Goal: Transaction & Acquisition: Purchase product/service

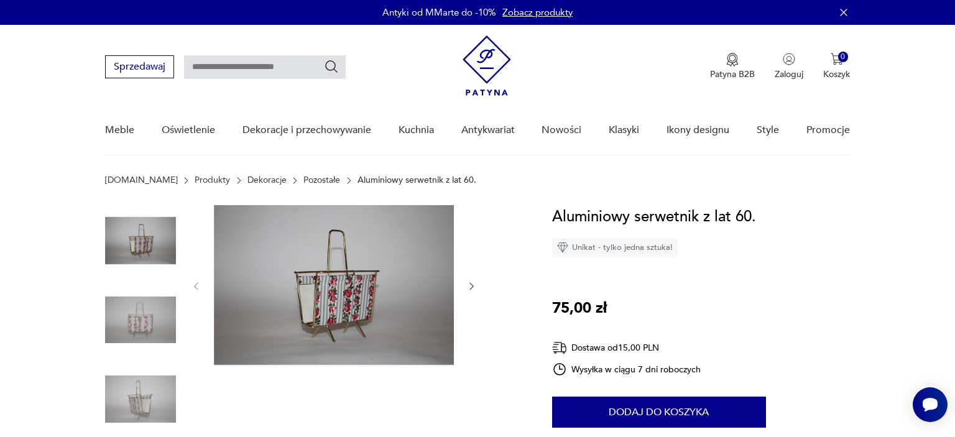
click at [152, 310] on img at bounding box center [140, 320] width 71 height 71
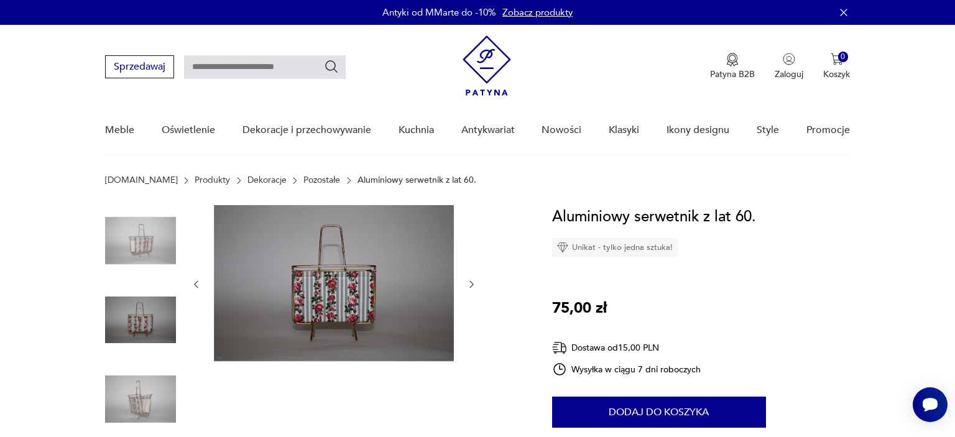
click at [138, 387] on img at bounding box center [140, 399] width 71 height 71
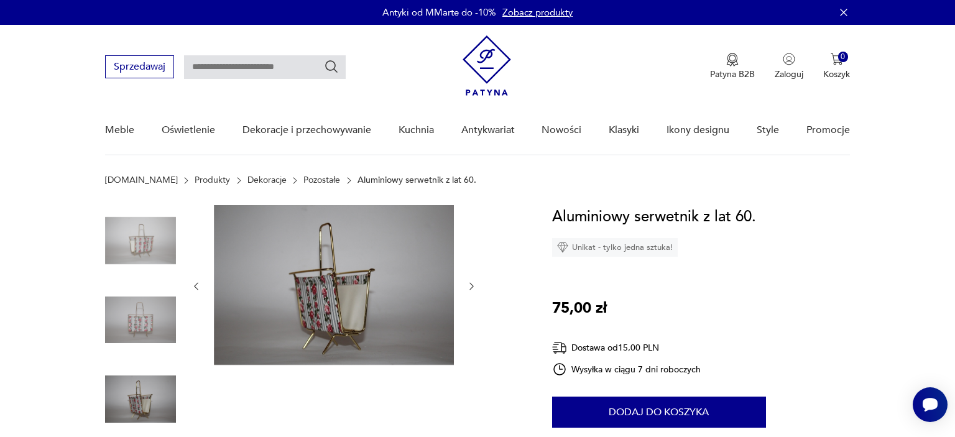
click at [150, 226] on img at bounding box center [140, 240] width 71 height 71
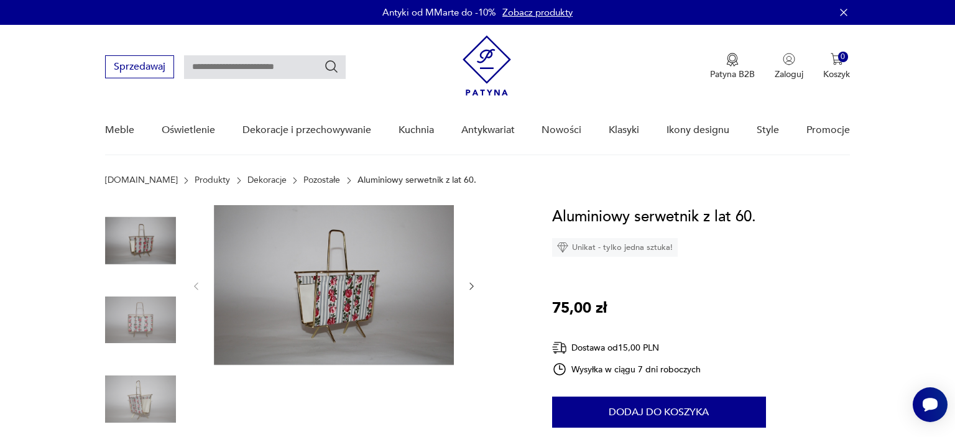
click at [252, 70] on input "text" at bounding box center [265, 67] width 162 height 24
type input "*********"
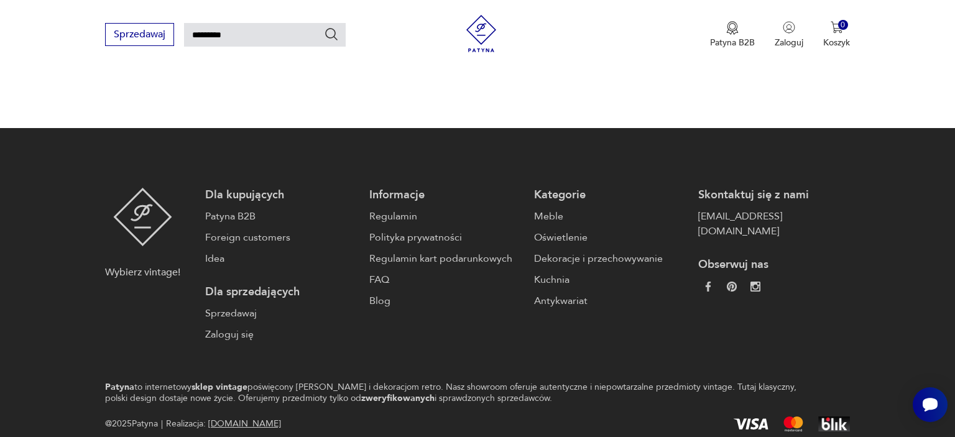
scroll to position [1040, 0]
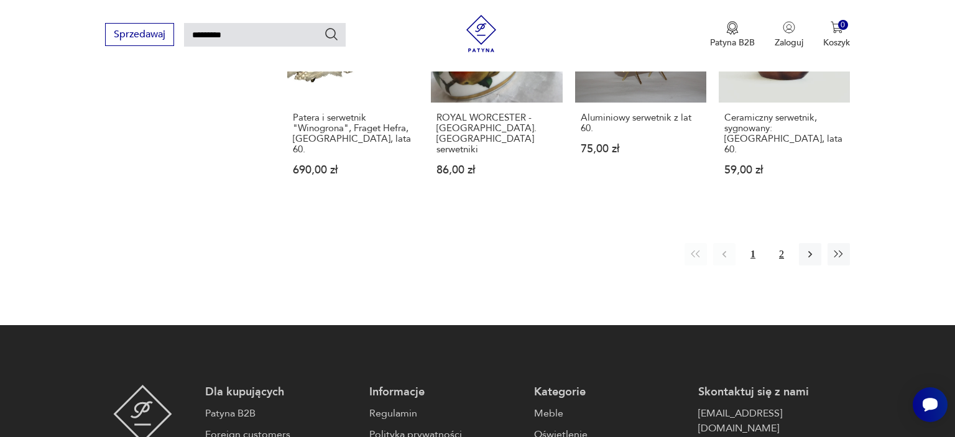
click at [779, 243] on button "2" at bounding box center [781, 254] width 22 height 22
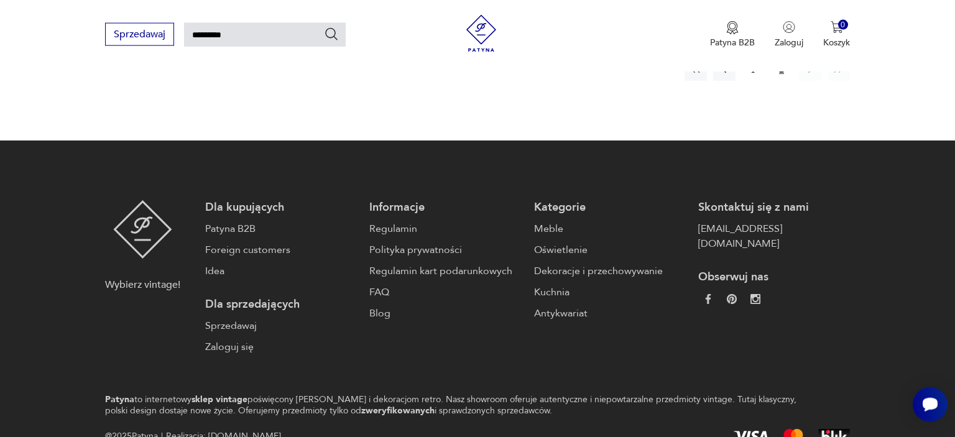
scroll to position [700, 0]
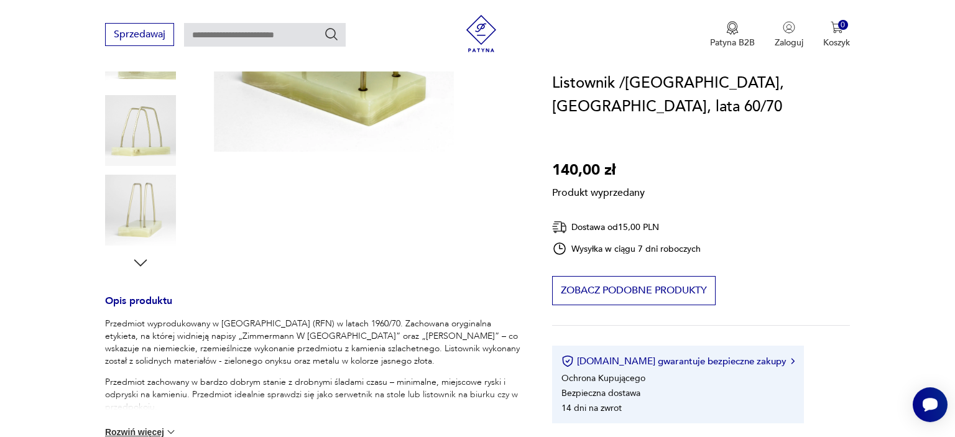
scroll to position [328, 0]
